Goal: Navigation & Orientation: Find specific page/section

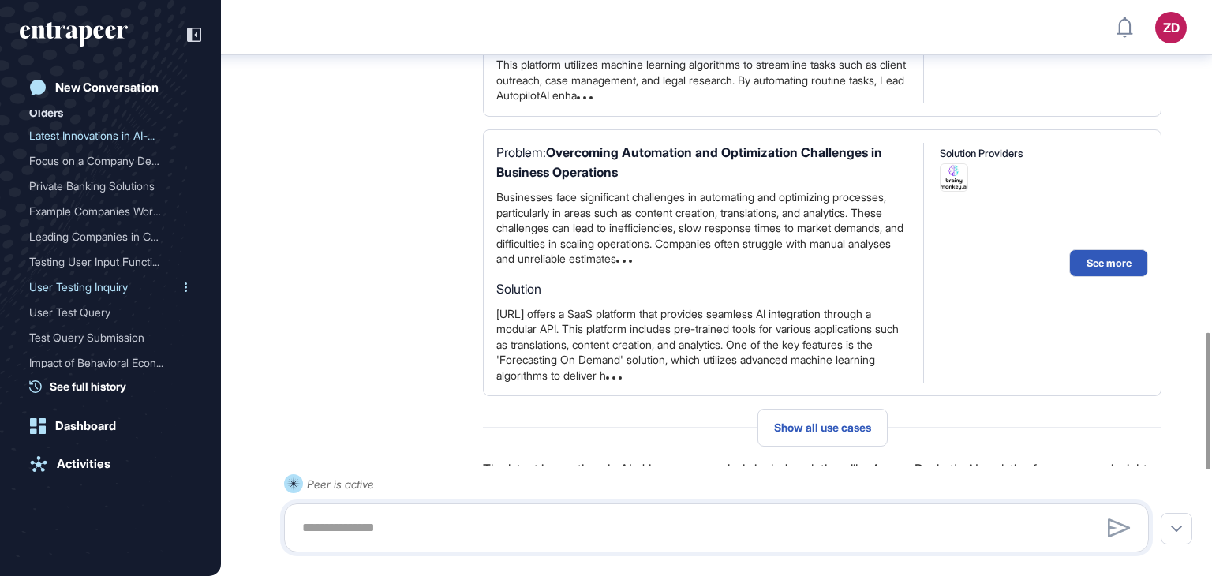
click at [133, 293] on div "User Testing Inquiry" at bounding box center [104, 287] width 150 height 25
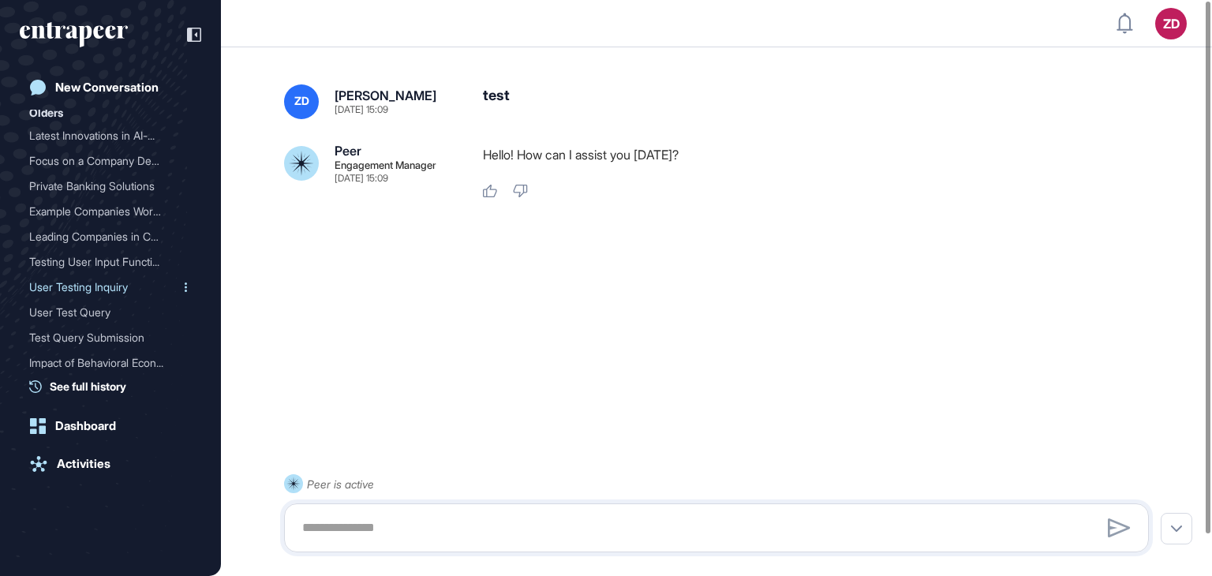
click at [179, 284] on div at bounding box center [185, 287] width 13 height 25
click at [185, 284] on icon at bounding box center [186, 287] width 2 height 9
click at [179, 287] on div at bounding box center [185, 287] width 13 height 25
click at [121, 429] on link "Dashboard" at bounding box center [111, 426] width 182 height 32
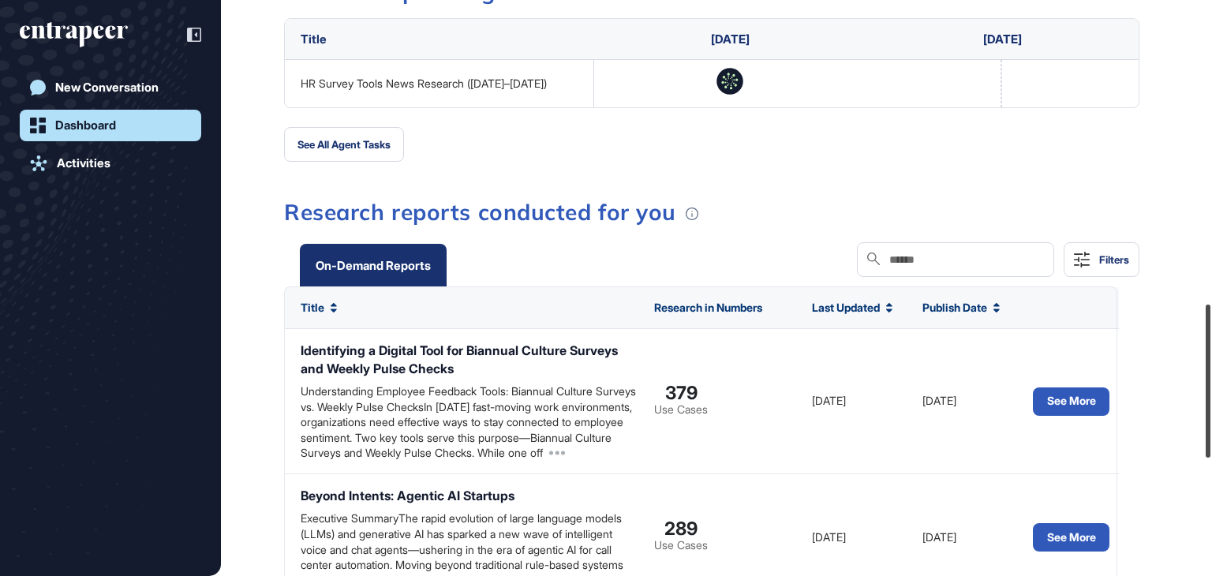
scroll to position [1224, 0]
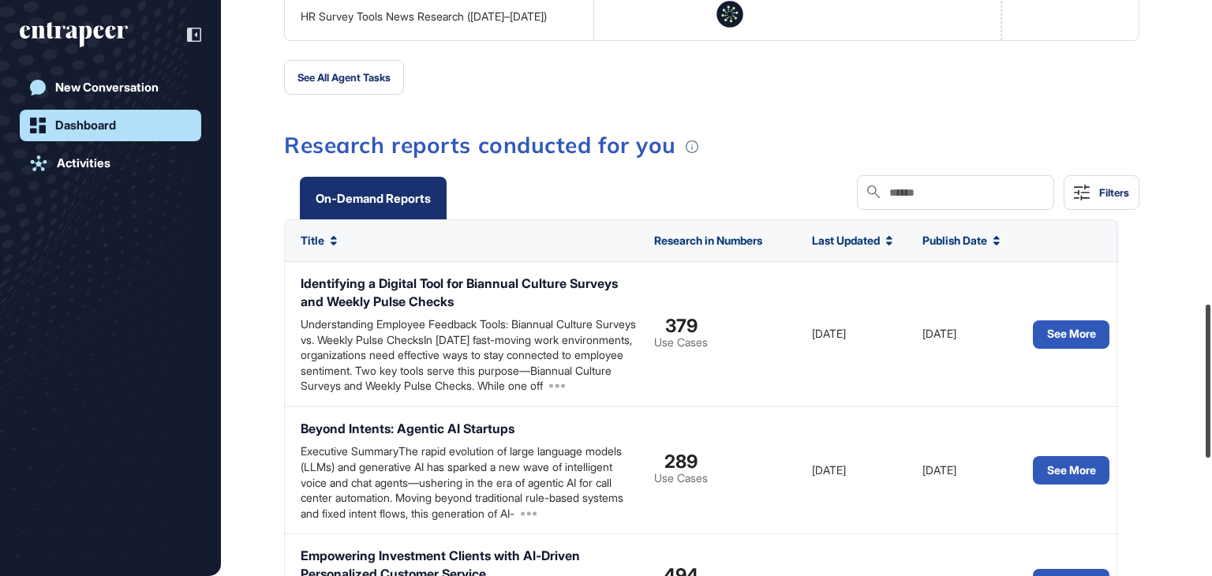
drag, startPoint x: 1211, startPoint y: 95, endPoint x: 1211, endPoint y: 421, distance: 325.1
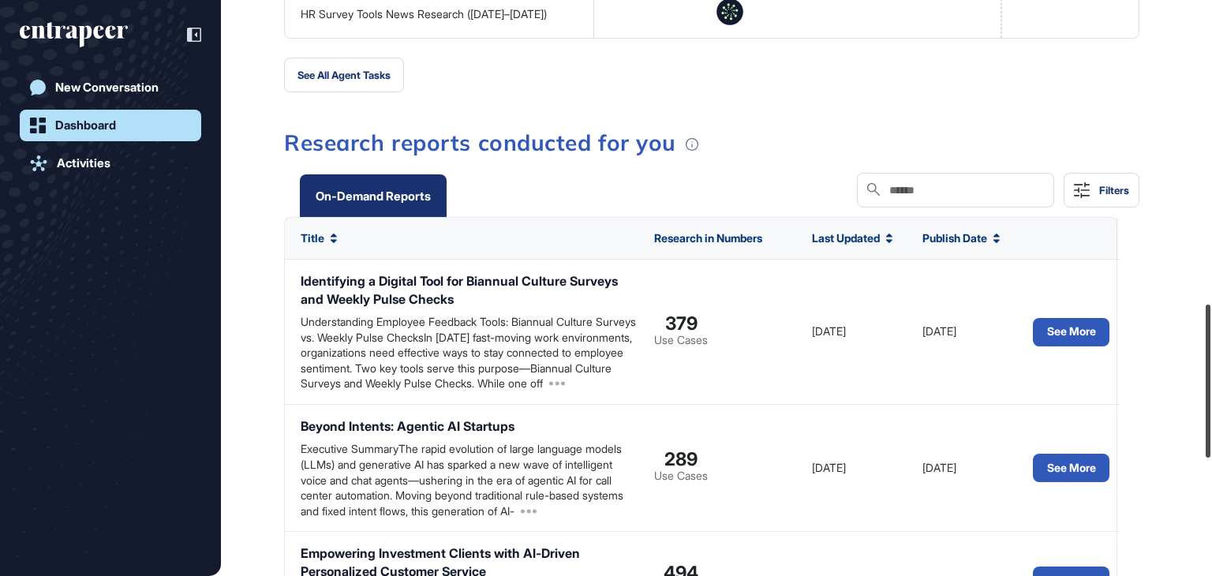
click at [1211, 421] on div at bounding box center [1208, 381] width 5 height 153
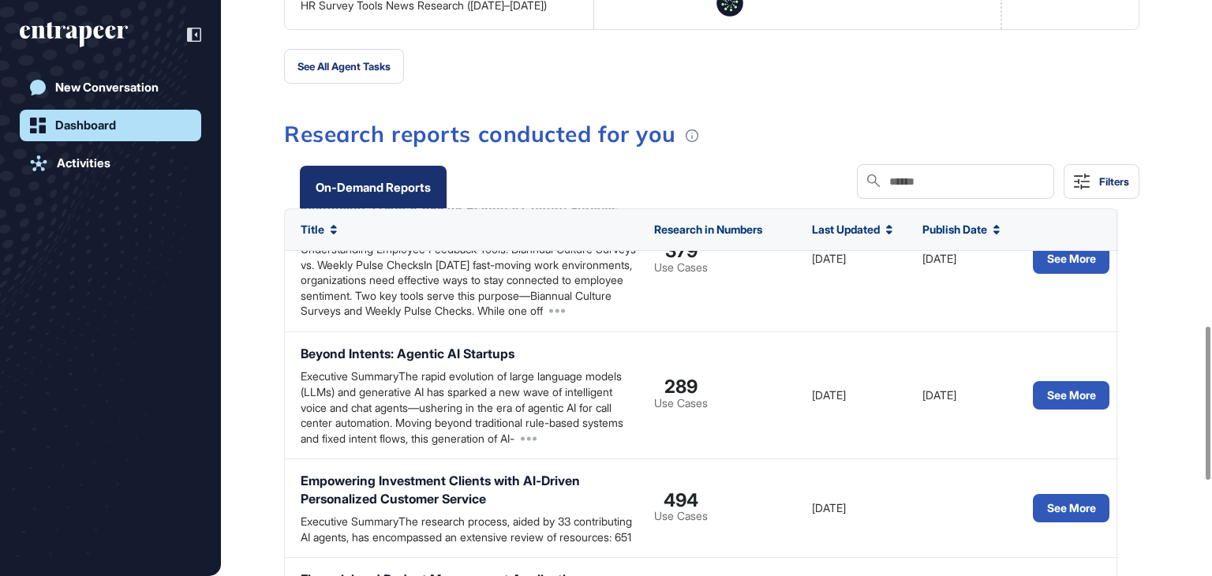
scroll to position [65, 0]
drag, startPoint x: 1151, startPoint y: 312, endPoint x: 1136, endPoint y: 308, distance: 15.5
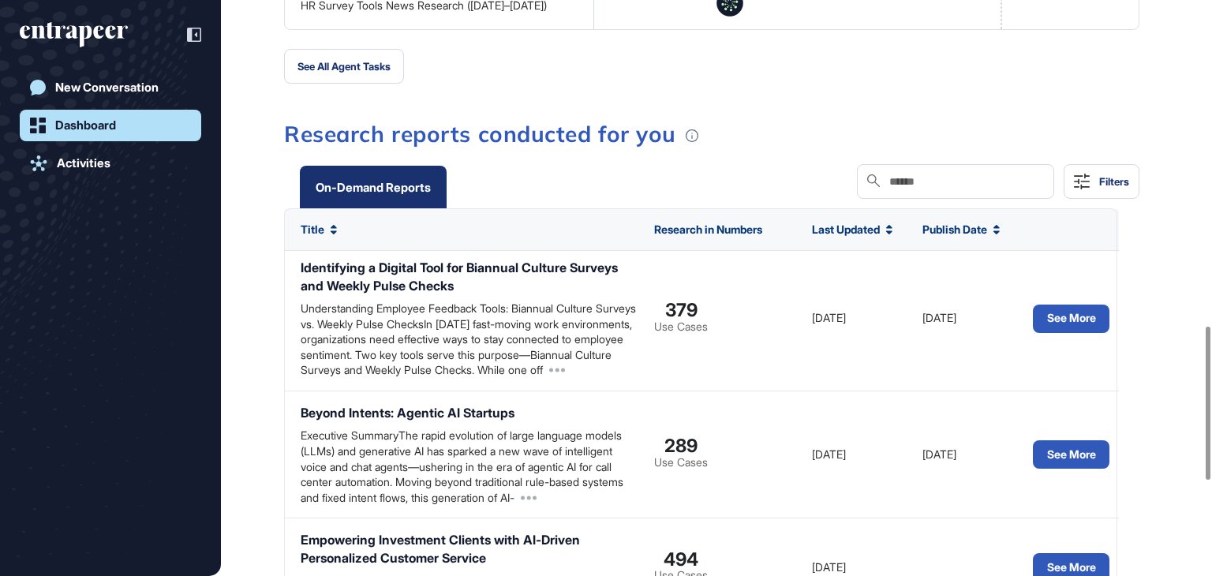
scroll to position [0, 0]
